Goal: Navigation & Orientation: Find specific page/section

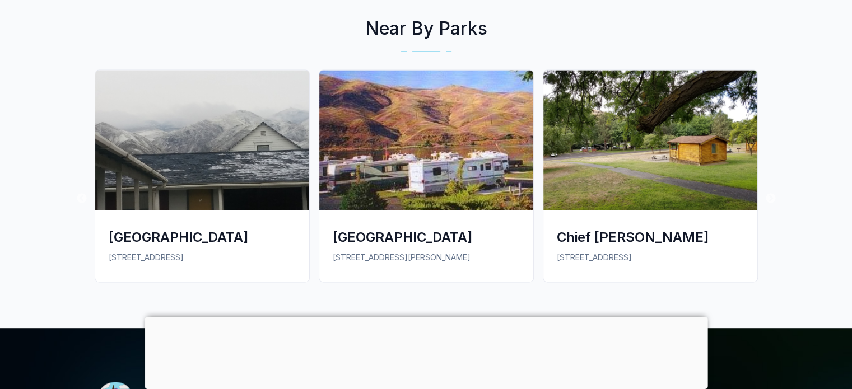
scroll to position [1624, 0]
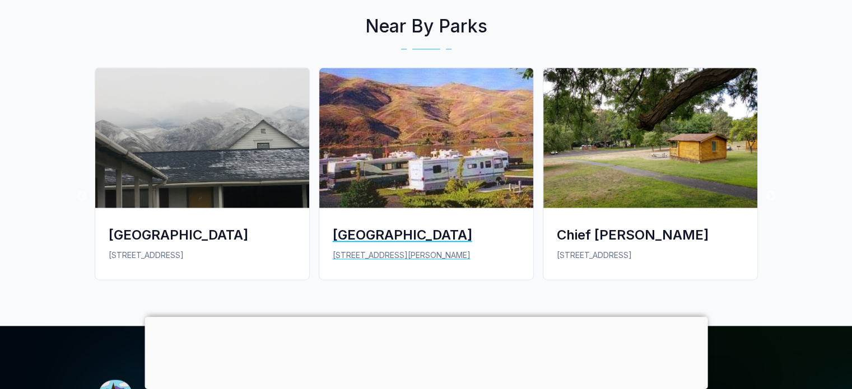
click at [378, 226] on div "[GEOGRAPHIC_DATA]" at bounding box center [426, 235] width 187 height 18
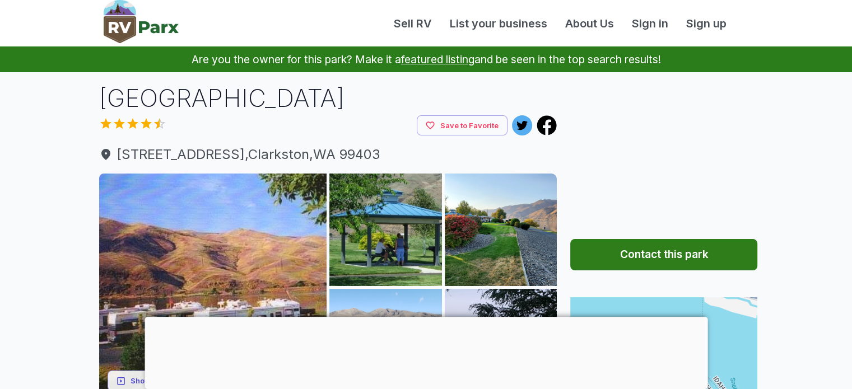
click at [417, 317] on div at bounding box center [425, 317] width 563 height 0
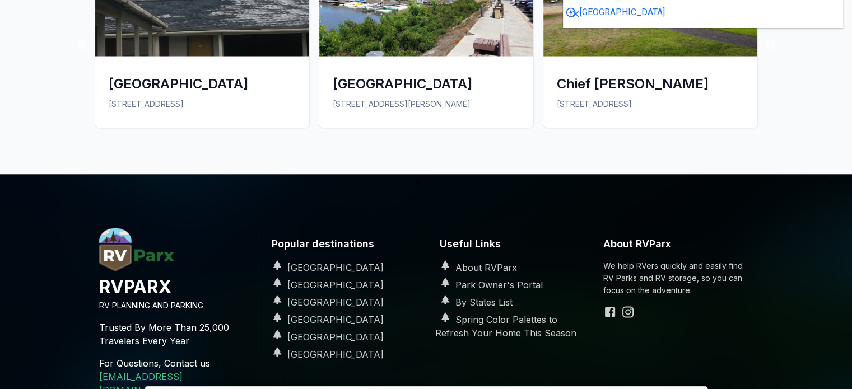
scroll to position [1904, 0]
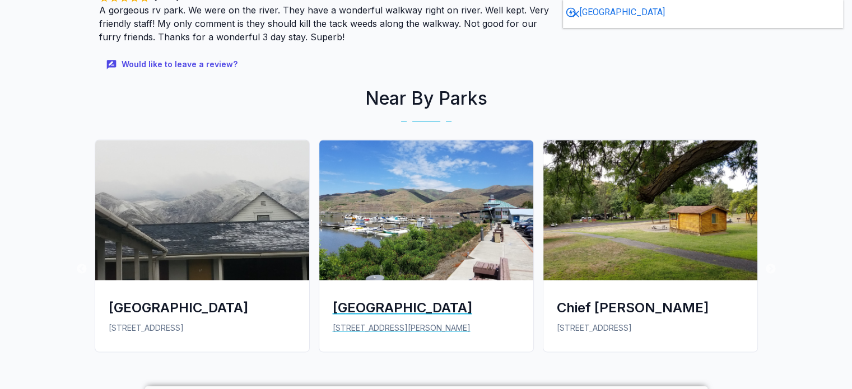
click at [372, 298] on div "[GEOGRAPHIC_DATA]" at bounding box center [426, 307] width 187 height 18
